Goal: Navigation & Orientation: Find specific page/section

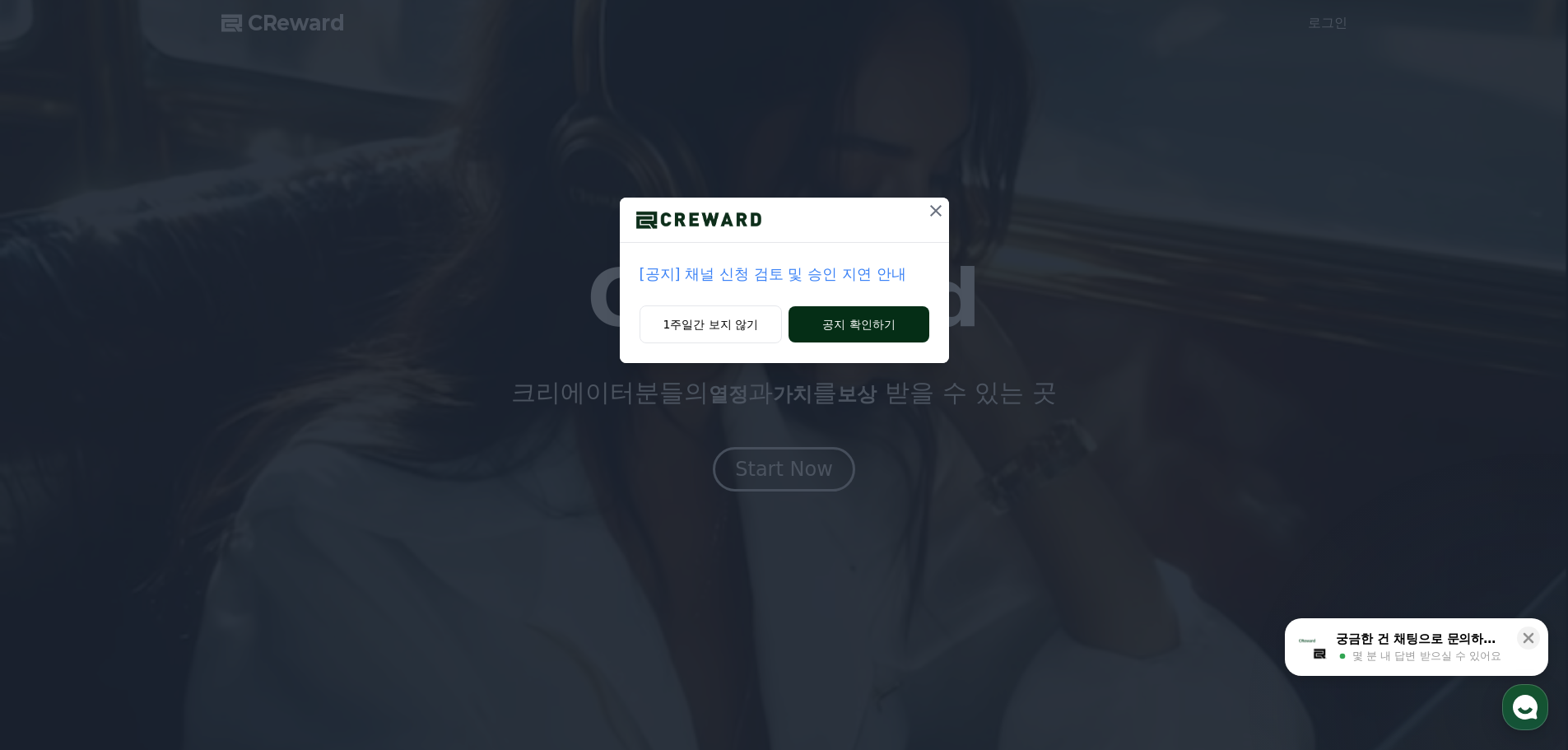
click at [838, 323] on button "공지 확인하기" at bounding box center [858, 325] width 140 height 36
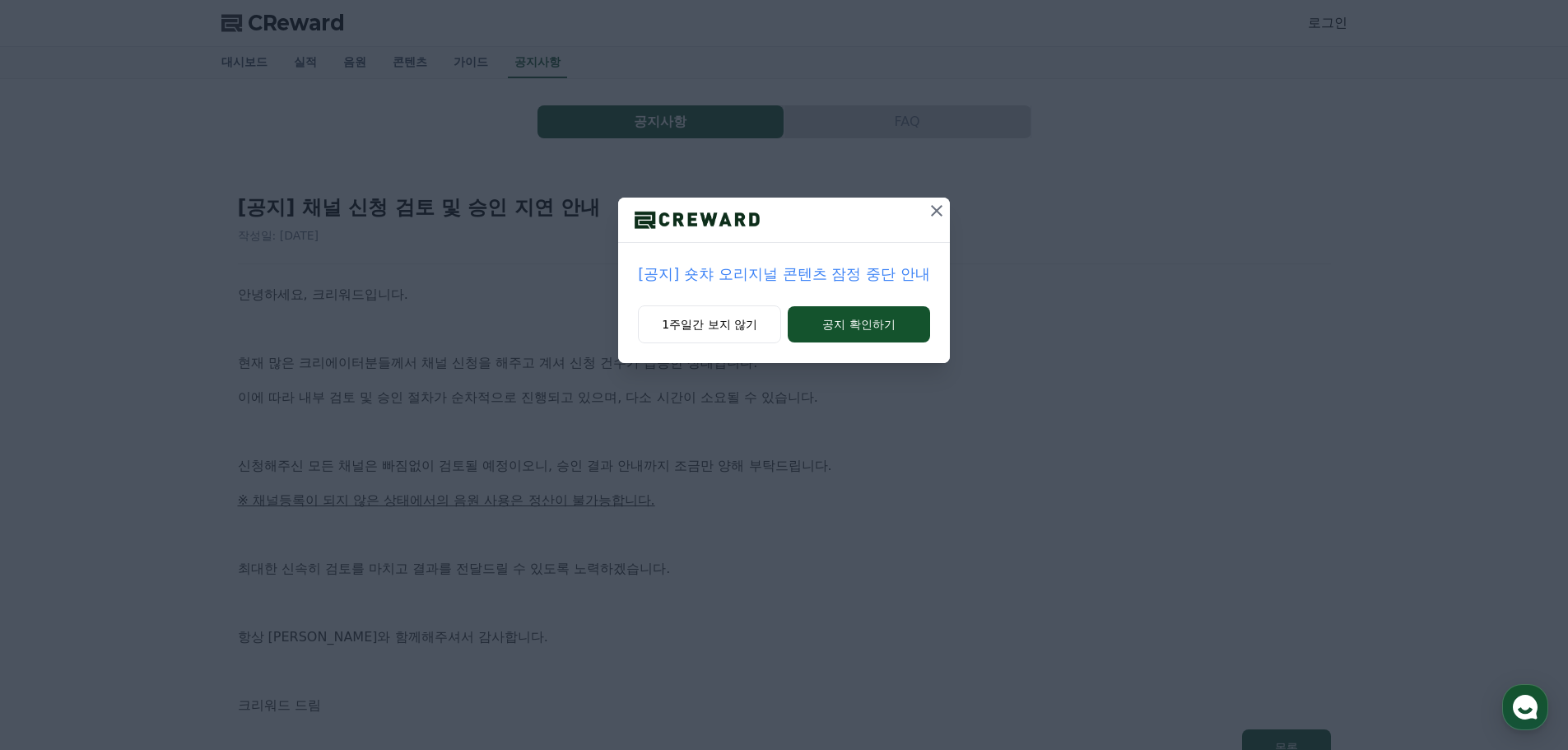
click at [946, 217] on icon at bounding box center [937, 210] width 20 height 20
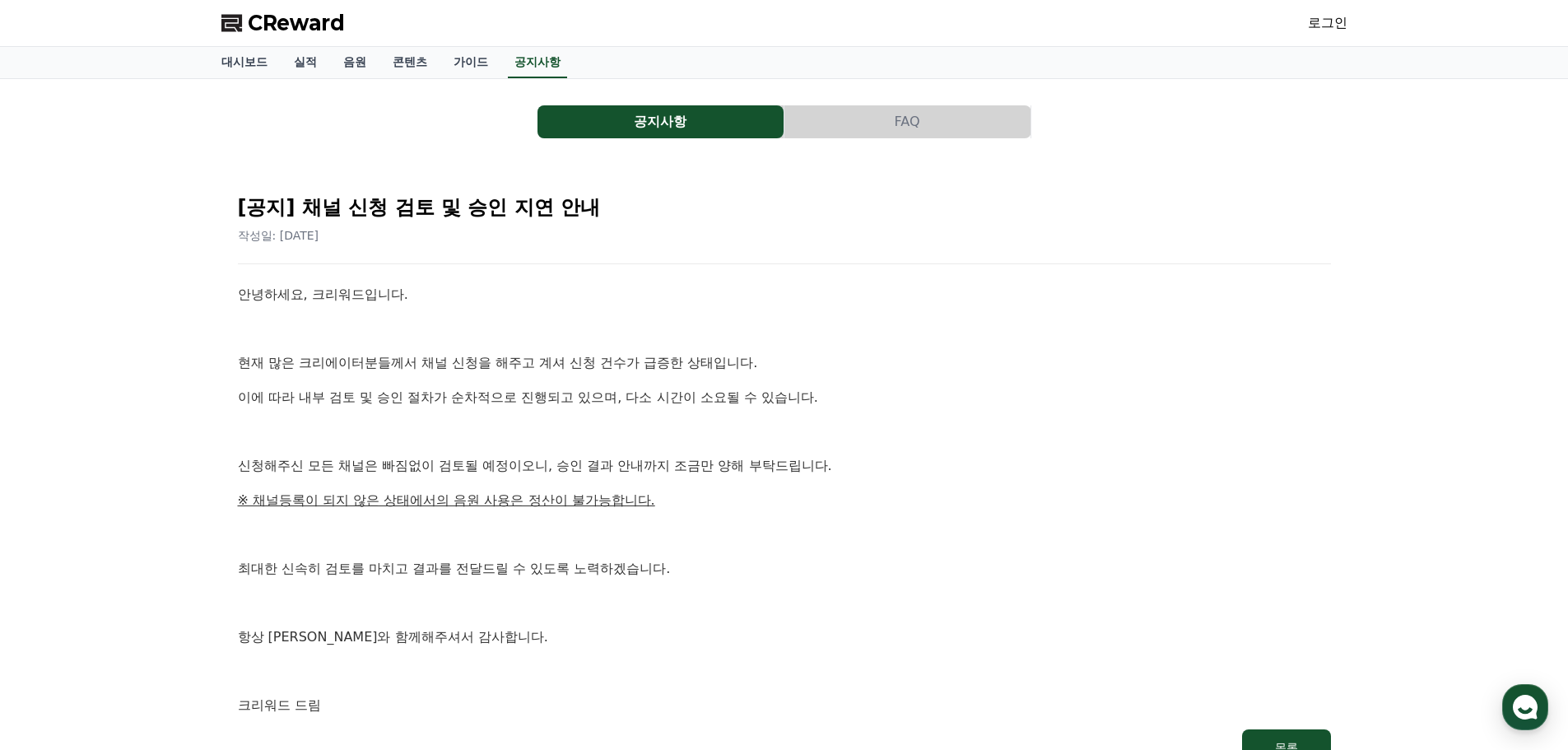
click at [1346, 8] on div "CReward 로그인" at bounding box center [784, 23] width 1152 height 46
click at [1337, 26] on link "로그인" at bounding box center [1328, 23] width 40 height 20
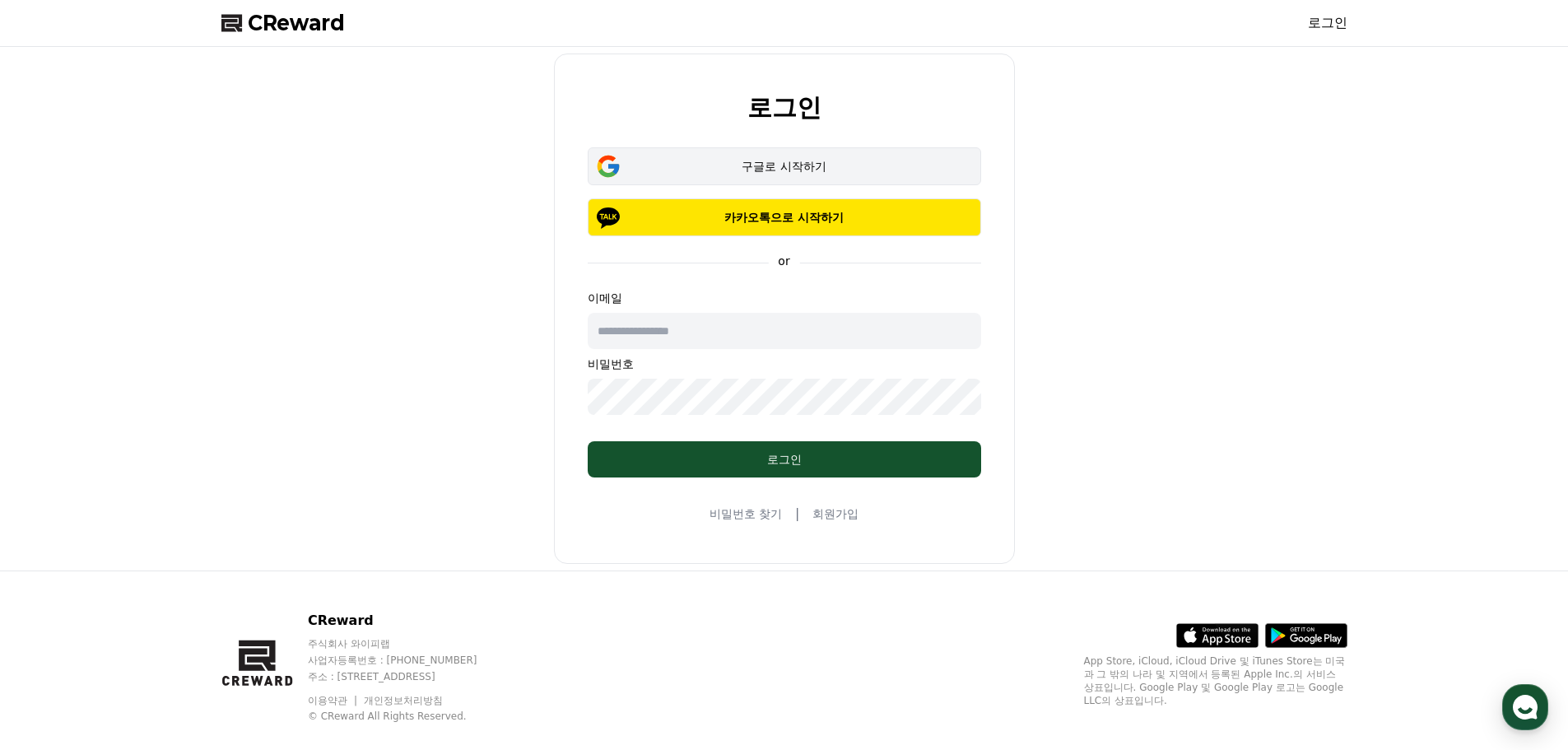
click at [852, 167] on div "구글로 시작하기" at bounding box center [784, 167] width 345 height 17
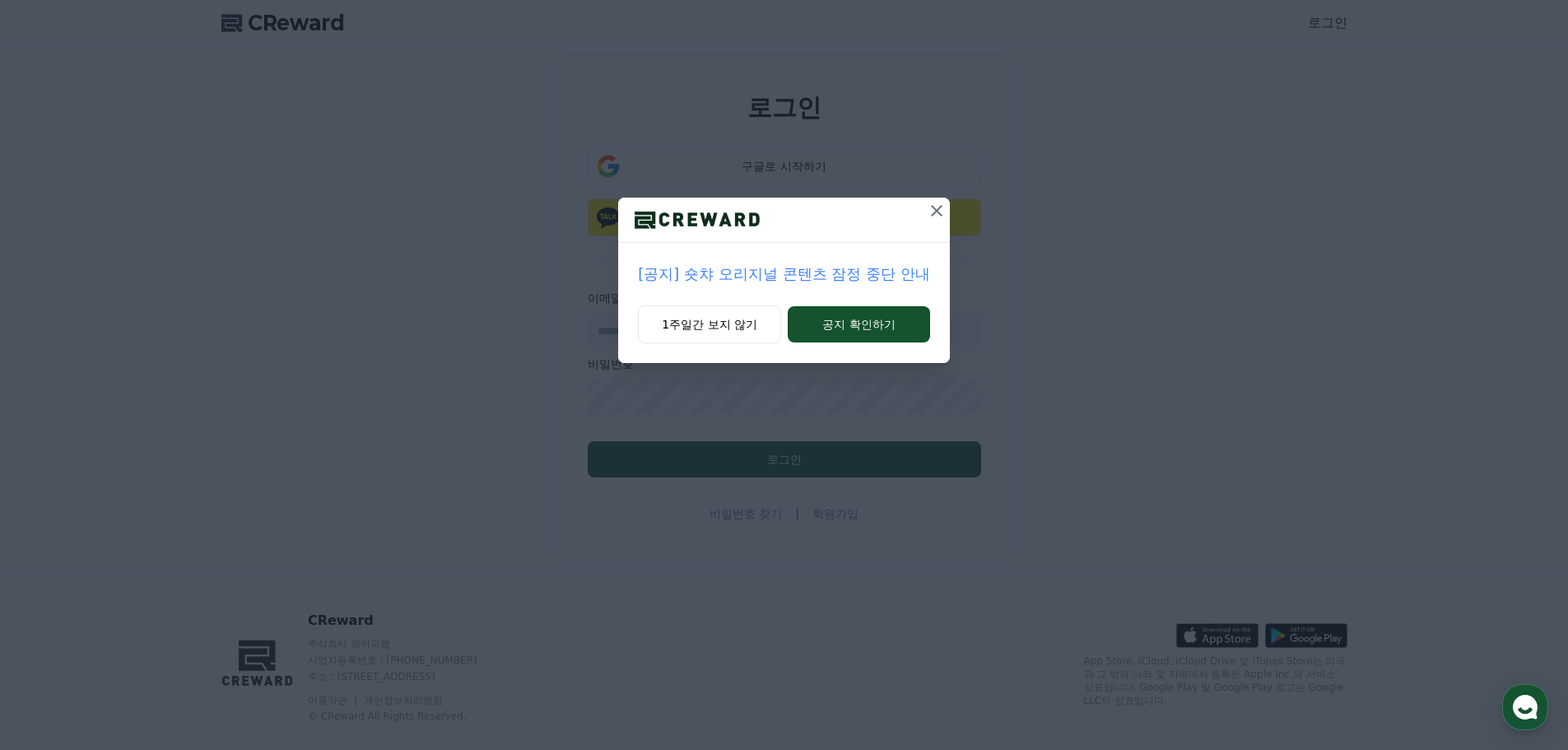
click at [928, 223] on button at bounding box center [937, 211] width 27 height 27
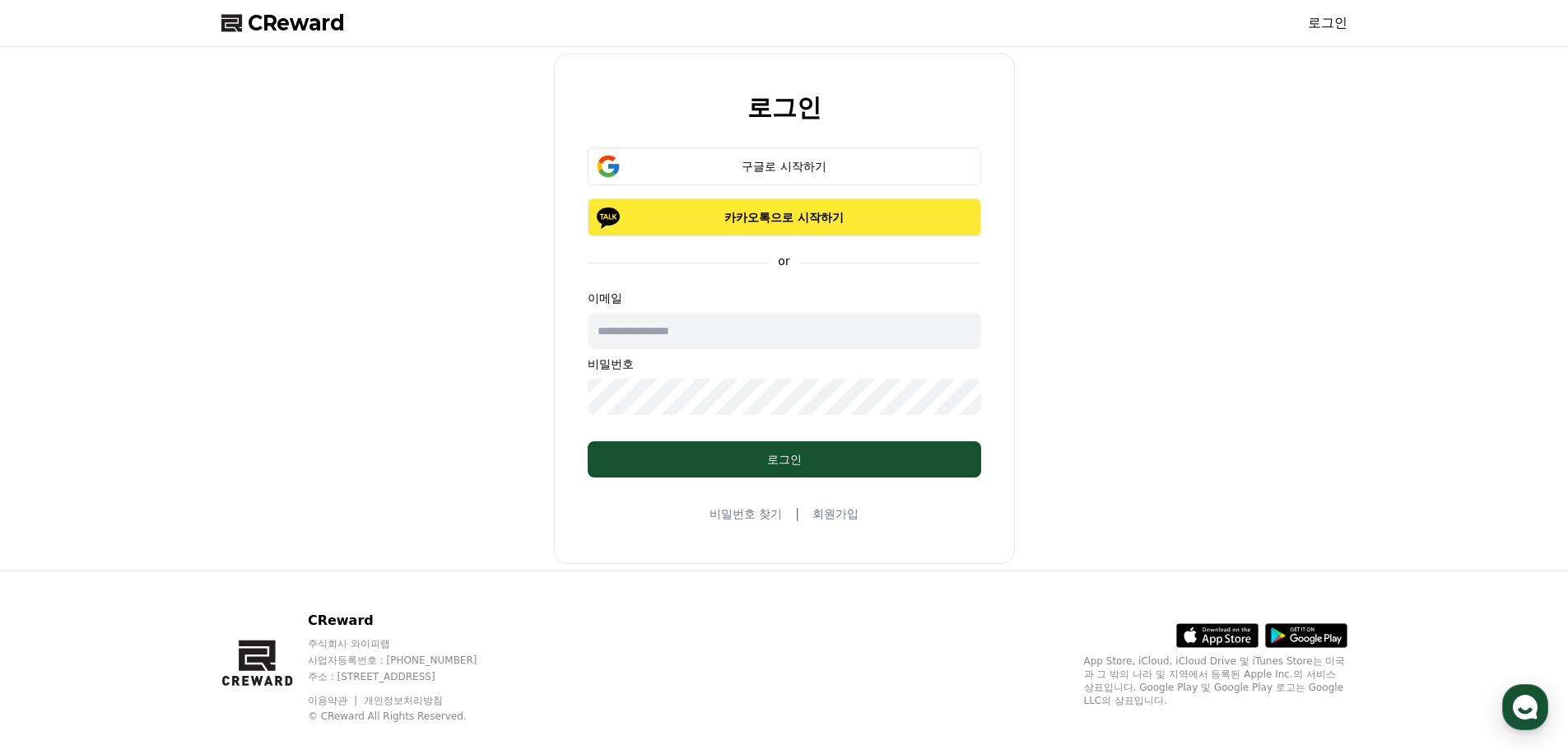
click at [900, 217] on p "카카오톡으로 시작하기" at bounding box center [784, 217] width 345 height 17
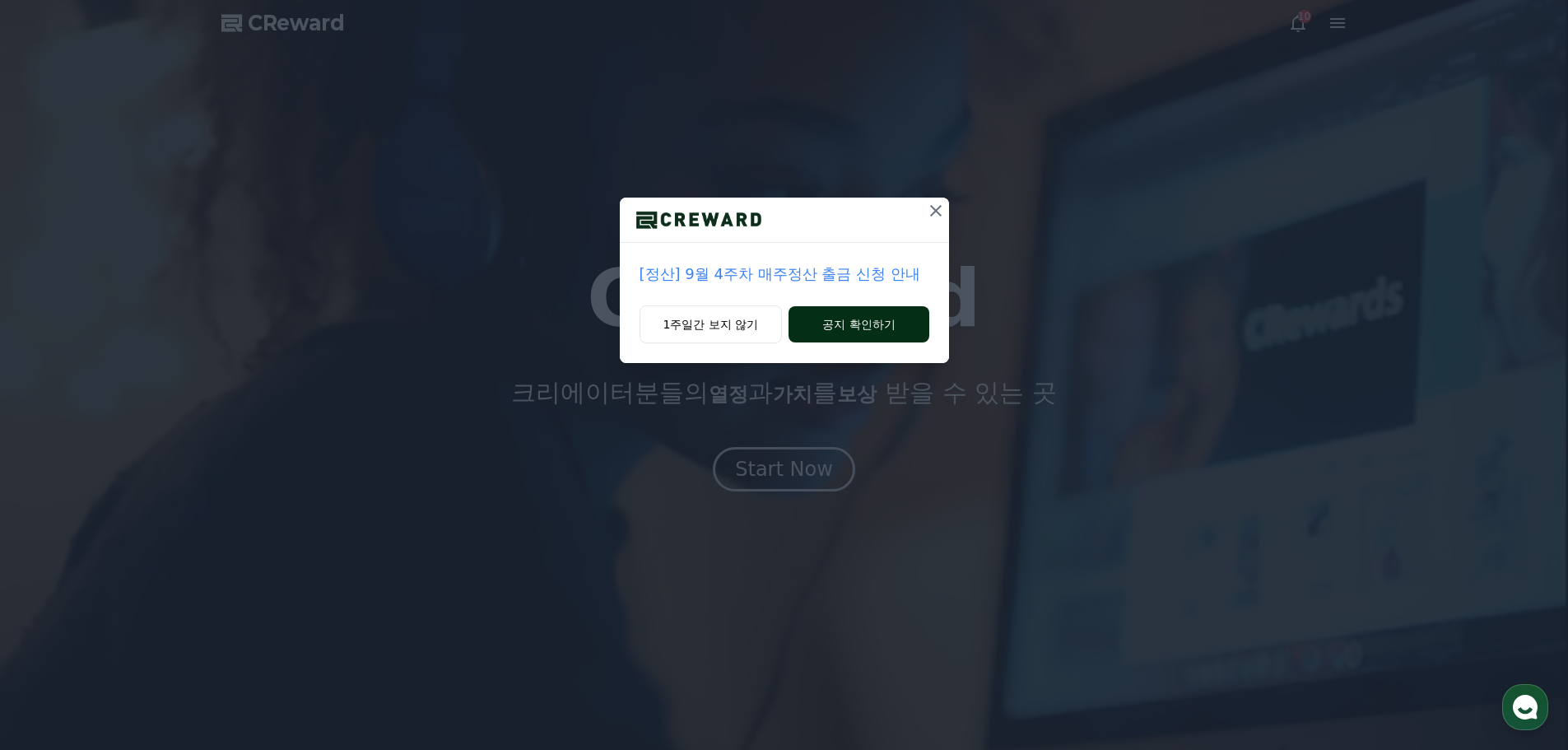
click at [871, 326] on button "공지 확인하기" at bounding box center [858, 325] width 140 height 36
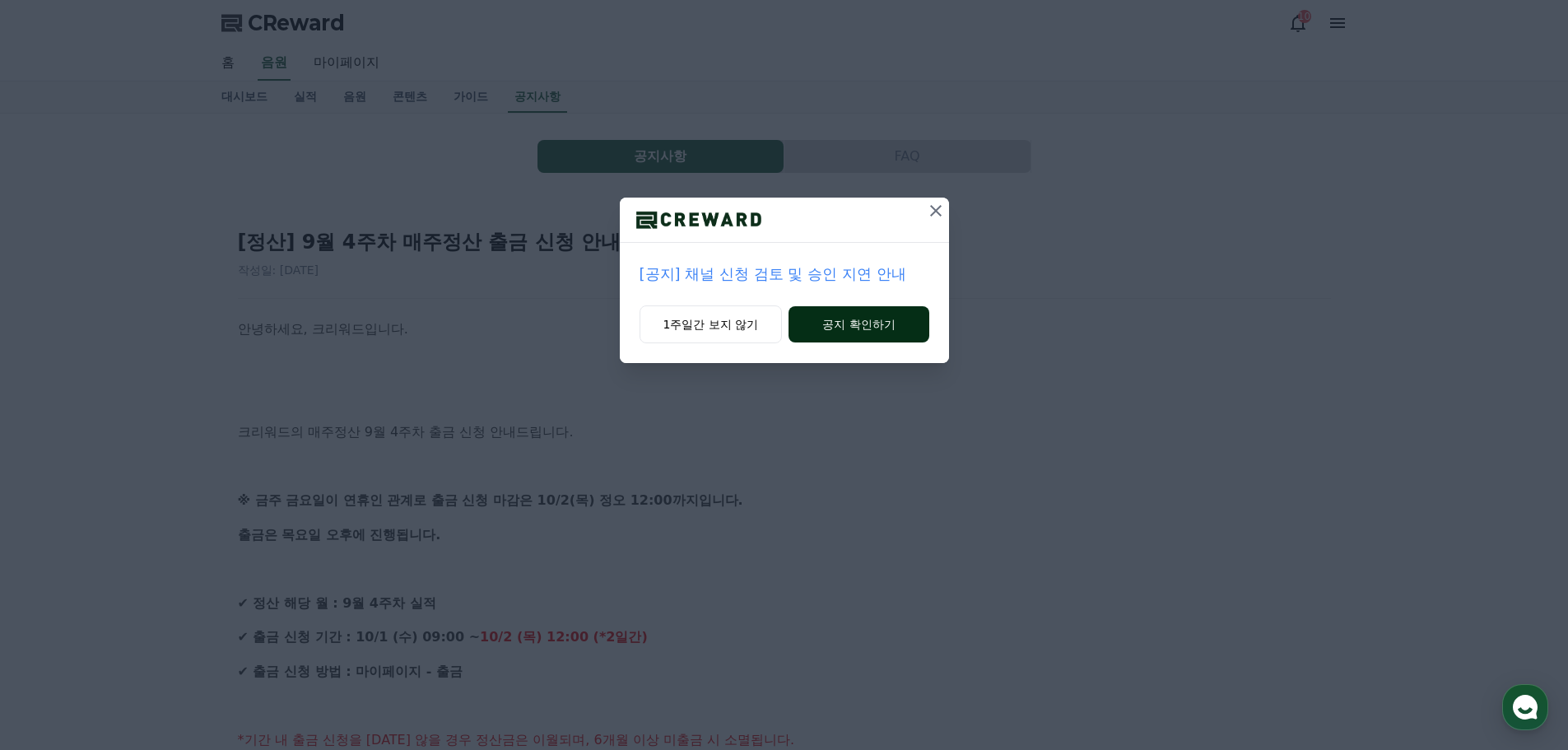
click at [819, 313] on button "공지 확인하기" at bounding box center [858, 325] width 140 height 36
click at [826, 325] on button "공지 확인하기" at bounding box center [859, 325] width 142 height 36
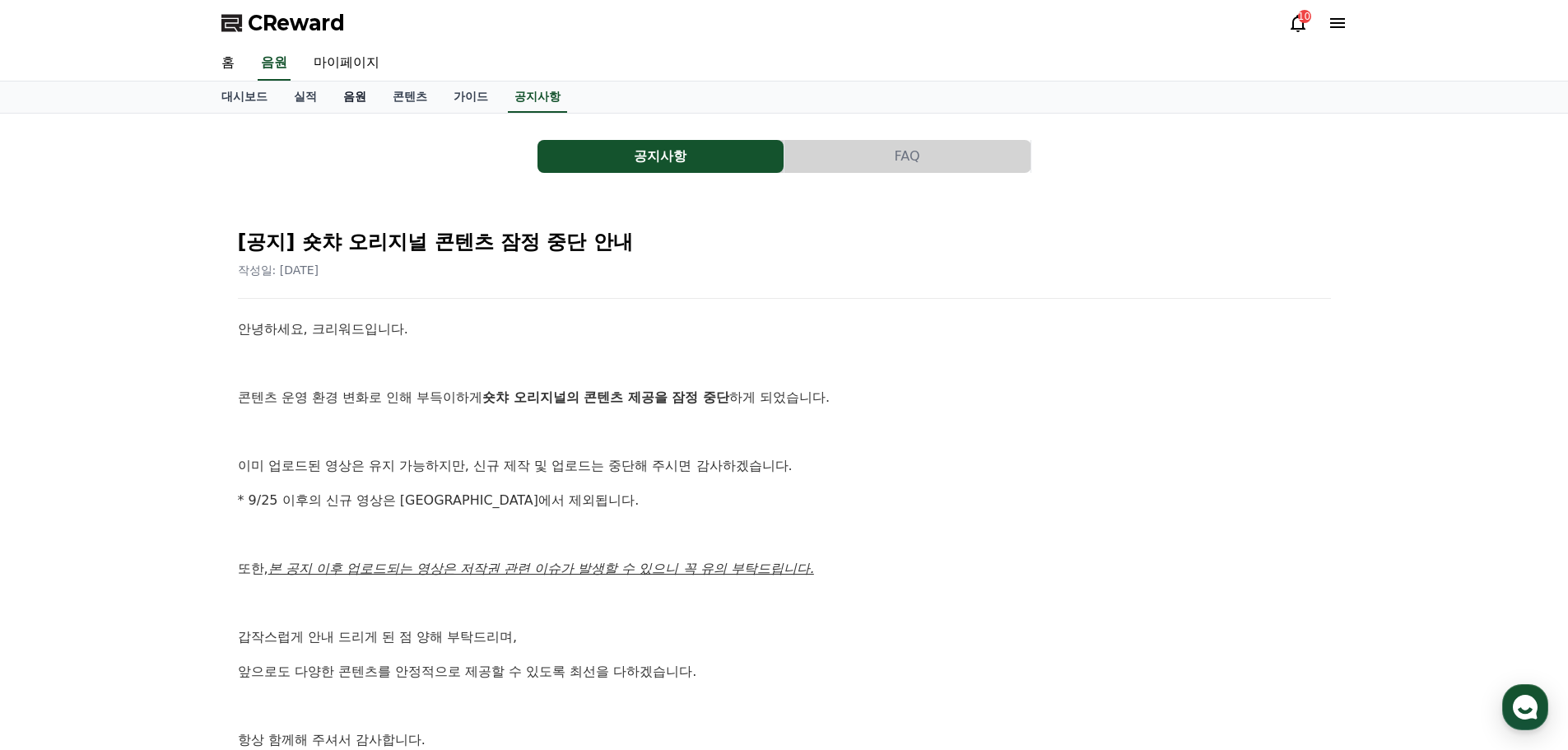
click at [348, 101] on link "음원" at bounding box center [355, 97] width 50 height 31
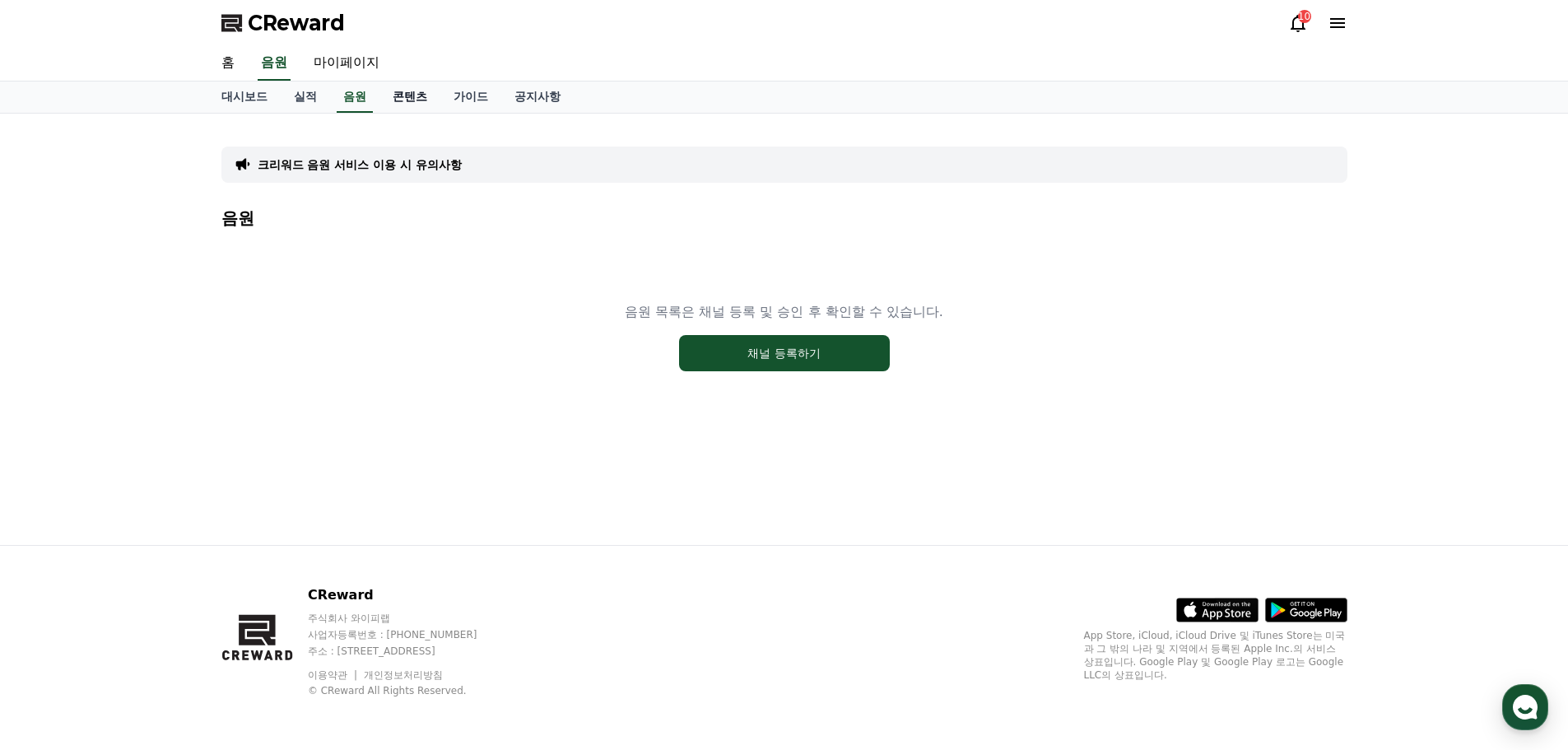
click at [389, 99] on link "콘텐츠" at bounding box center [410, 97] width 61 height 31
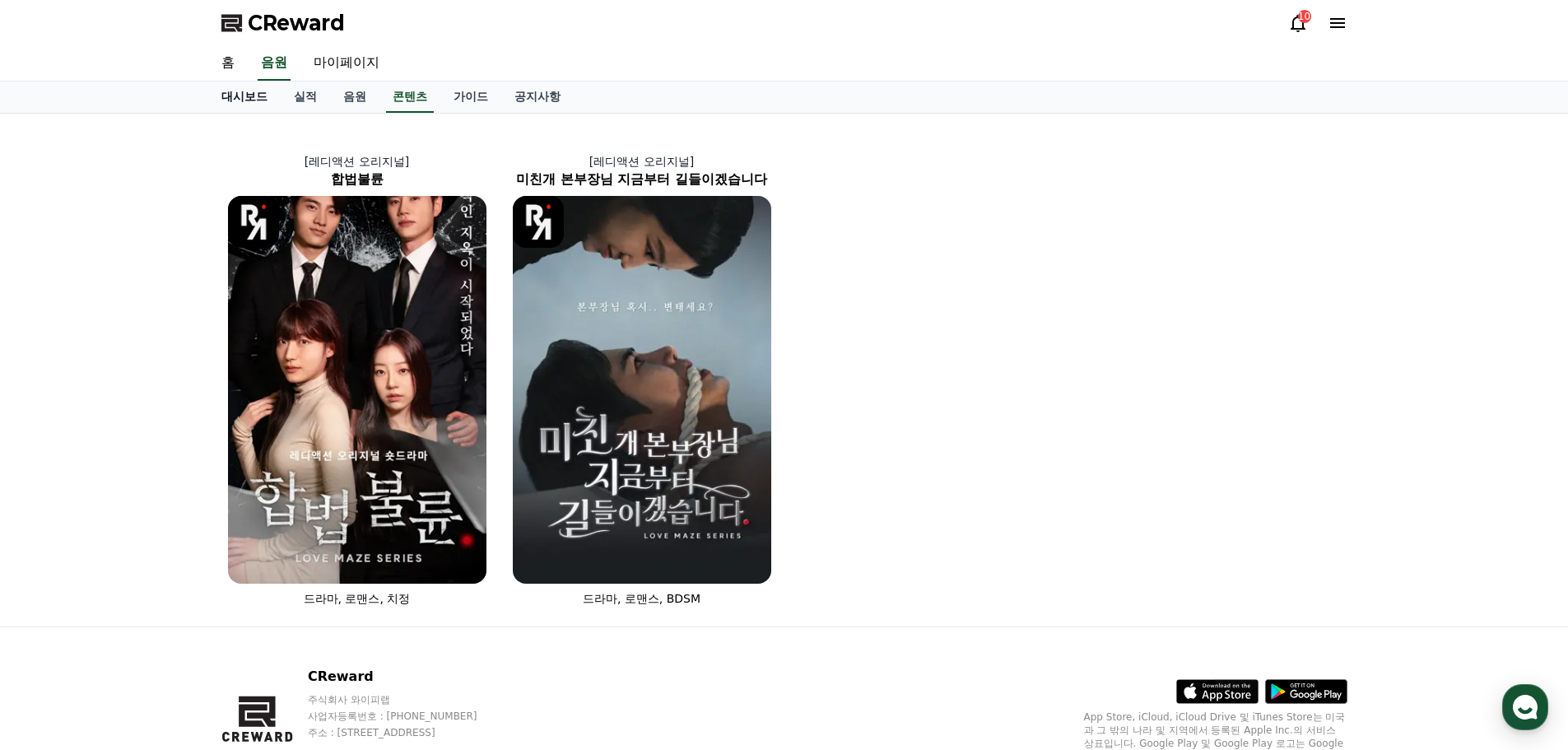
click at [279, 105] on link "대시보드" at bounding box center [244, 97] width 72 height 31
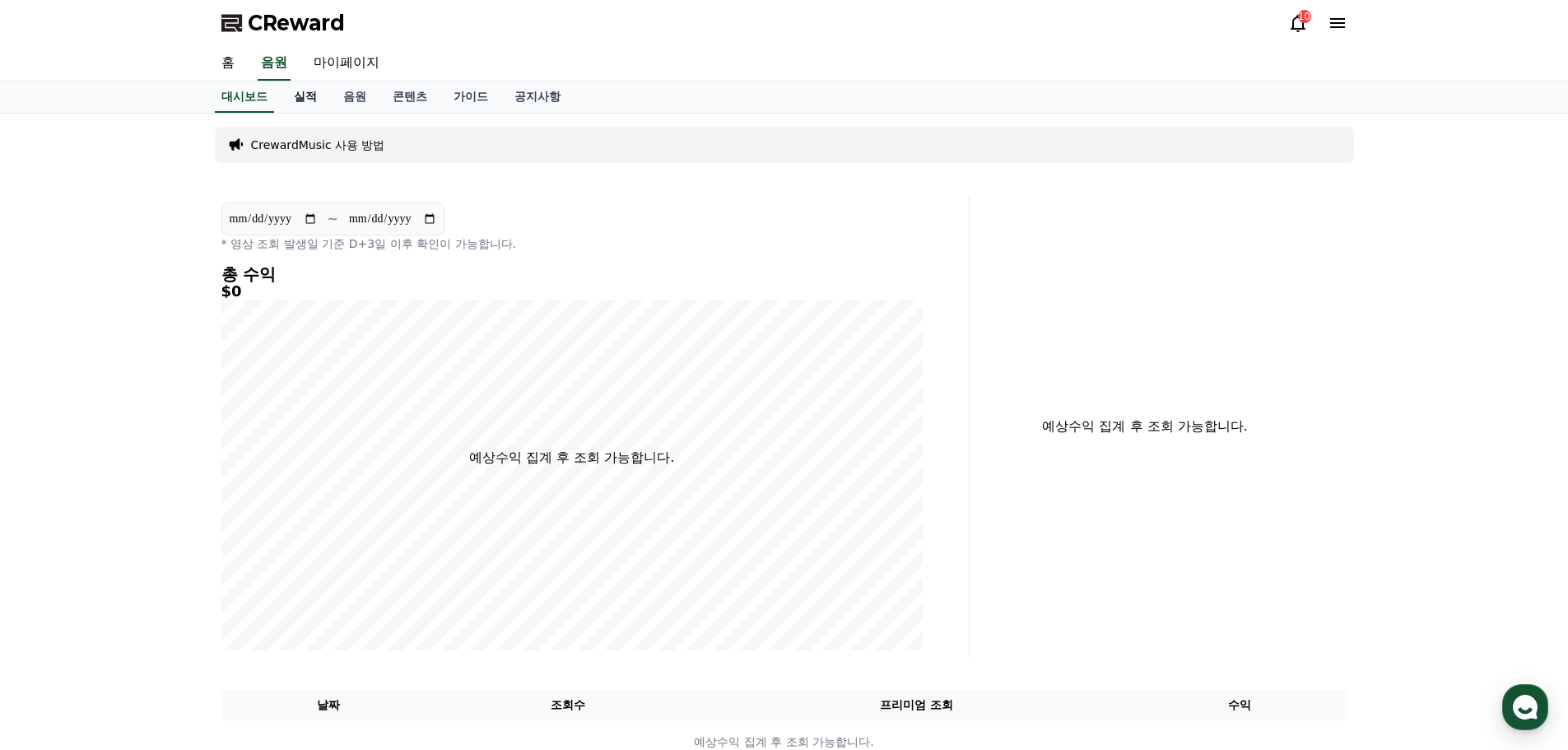
click at [304, 93] on link "실적" at bounding box center [306, 97] width 50 height 31
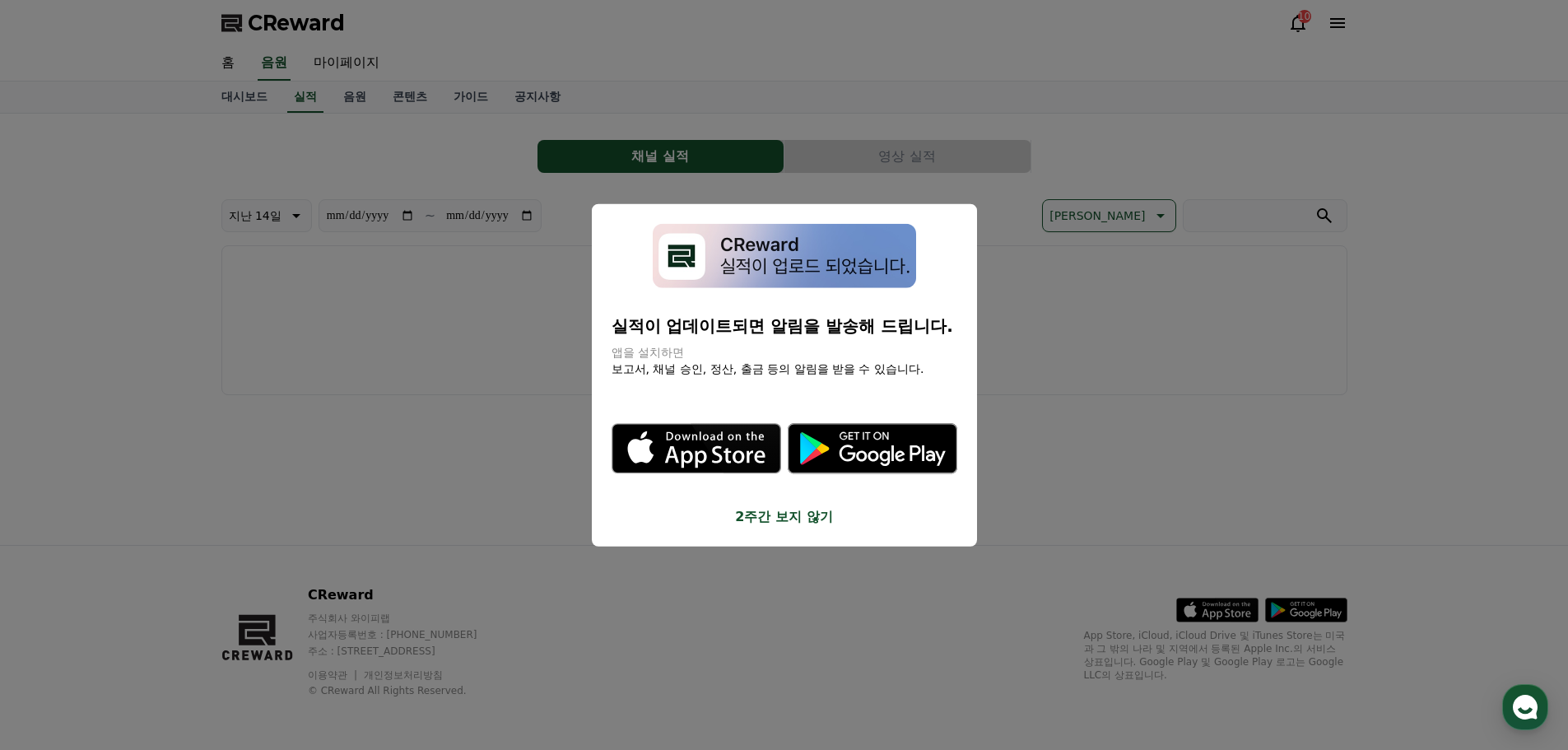
click at [807, 525] on button "2주간 보지 않기" at bounding box center [784, 517] width 345 height 20
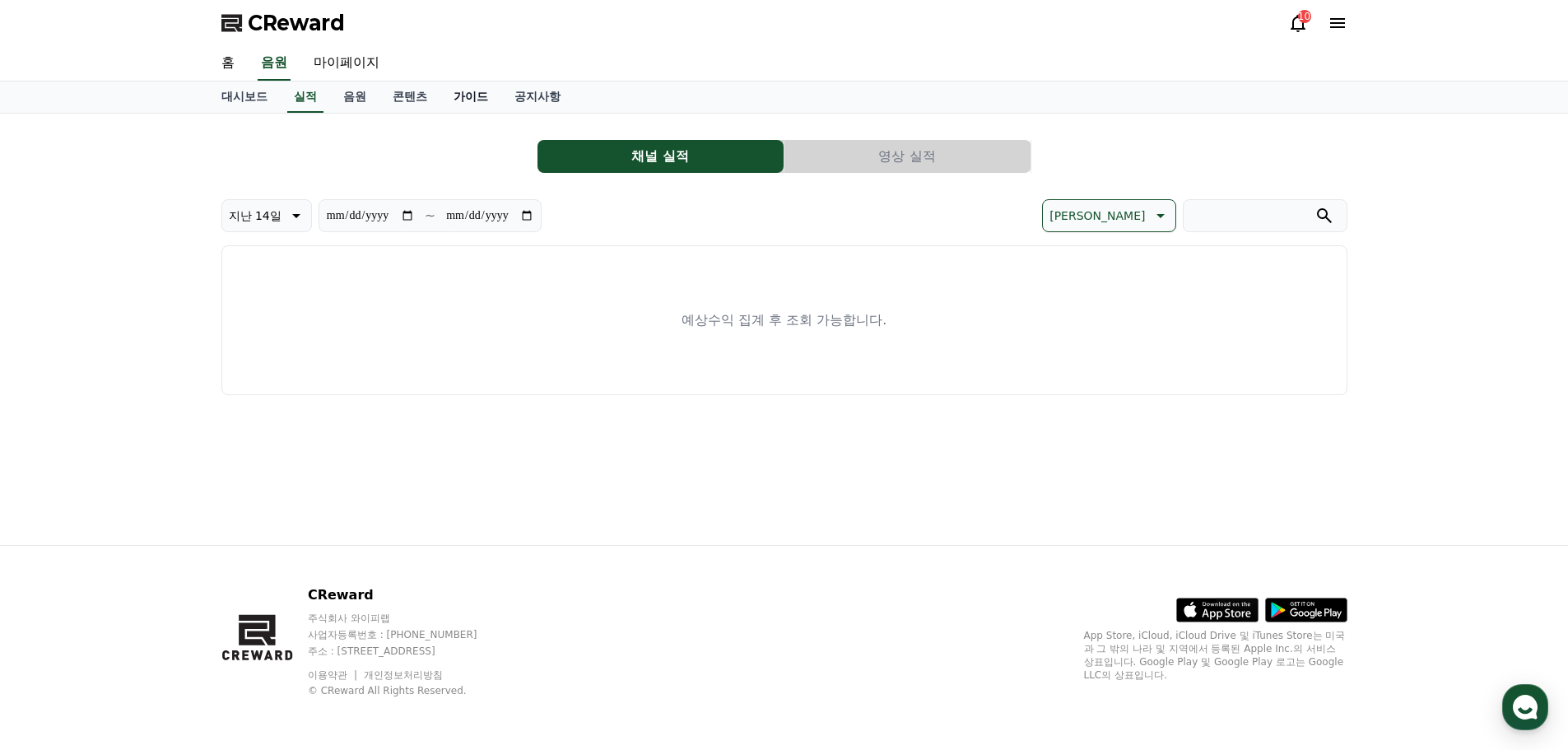
click at [466, 104] on link "가이드" at bounding box center [471, 97] width 61 height 31
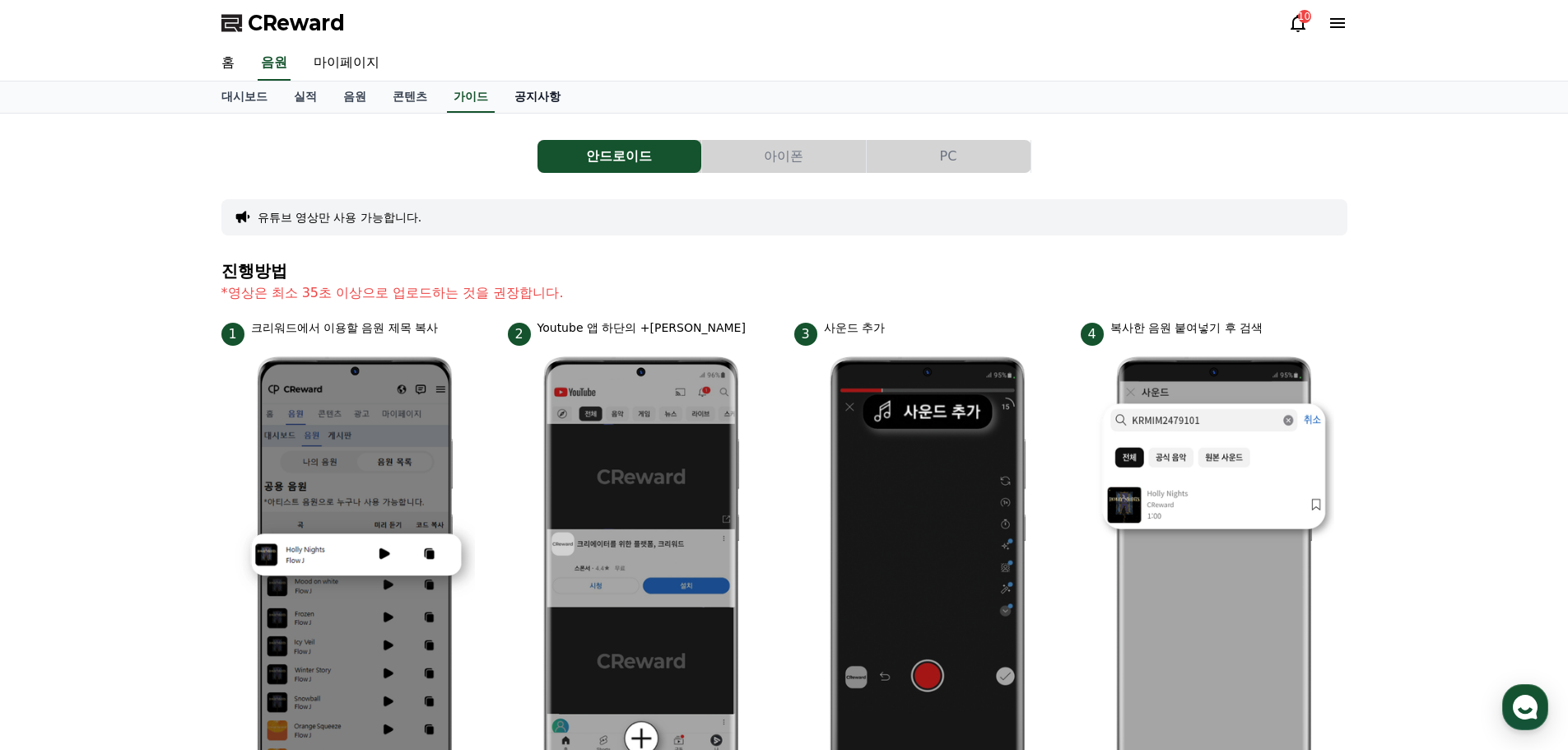
click at [542, 92] on link "공지사항" at bounding box center [537, 97] width 72 height 31
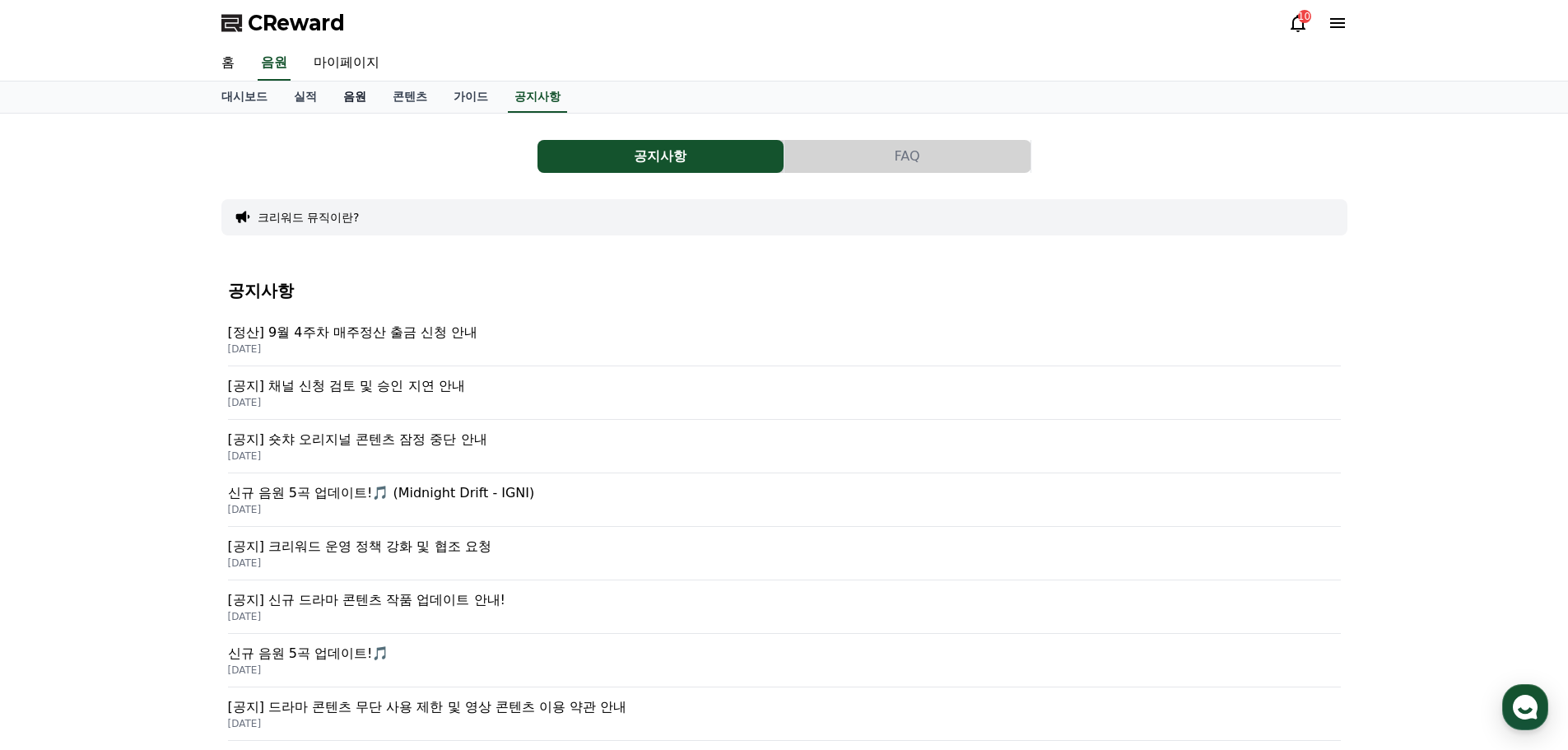
click at [373, 96] on link "음원" at bounding box center [355, 97] width 50 height 31
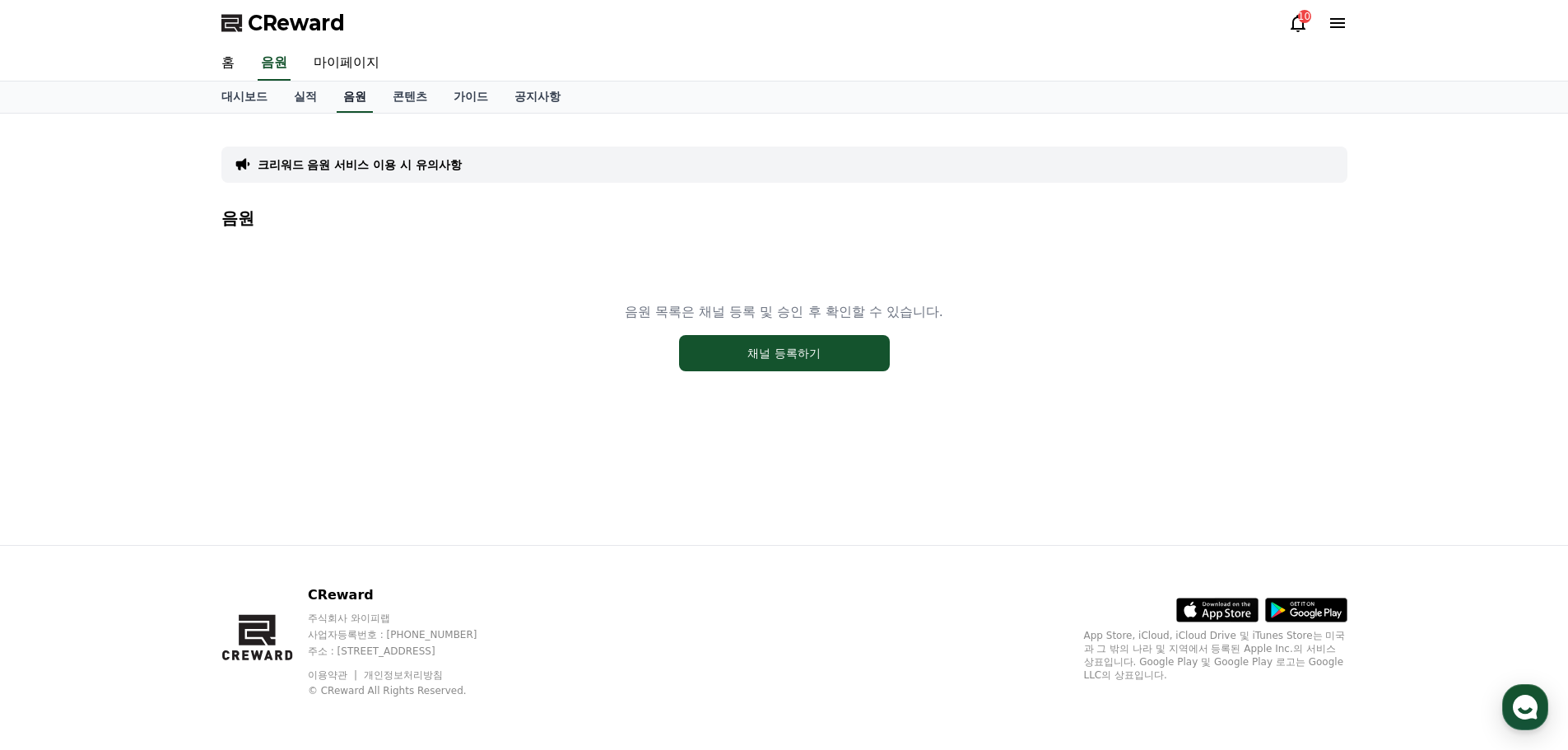
click at [362, 96] on link "음원" at bounding box center [355, 97] width 36 height 31
